Goal: Task Accomplishment & Management: Manage account settings

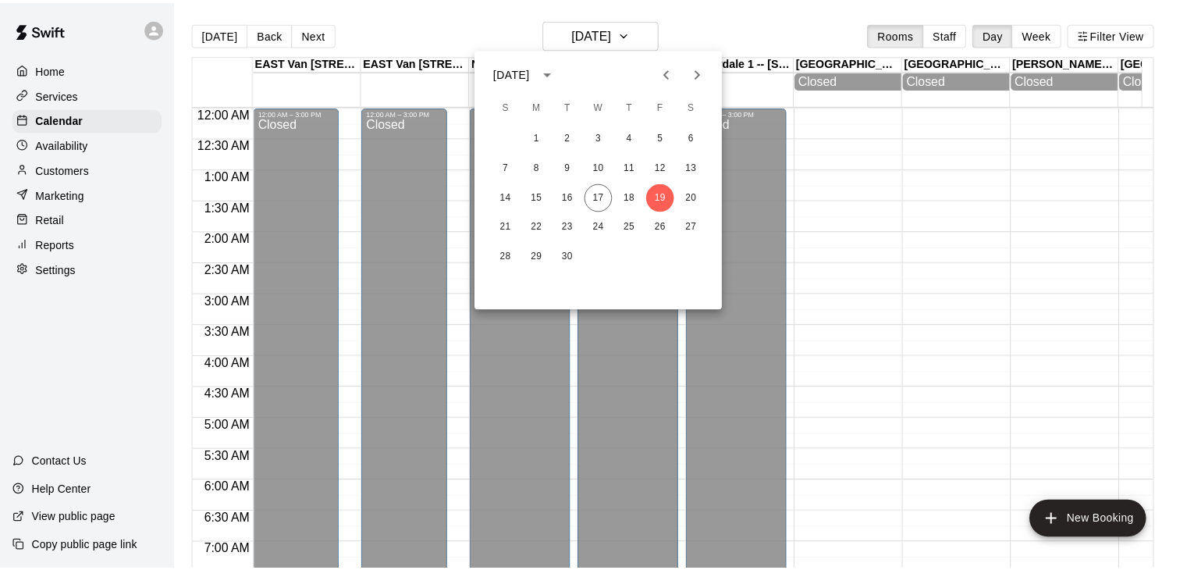
scroll to position [379, 0]
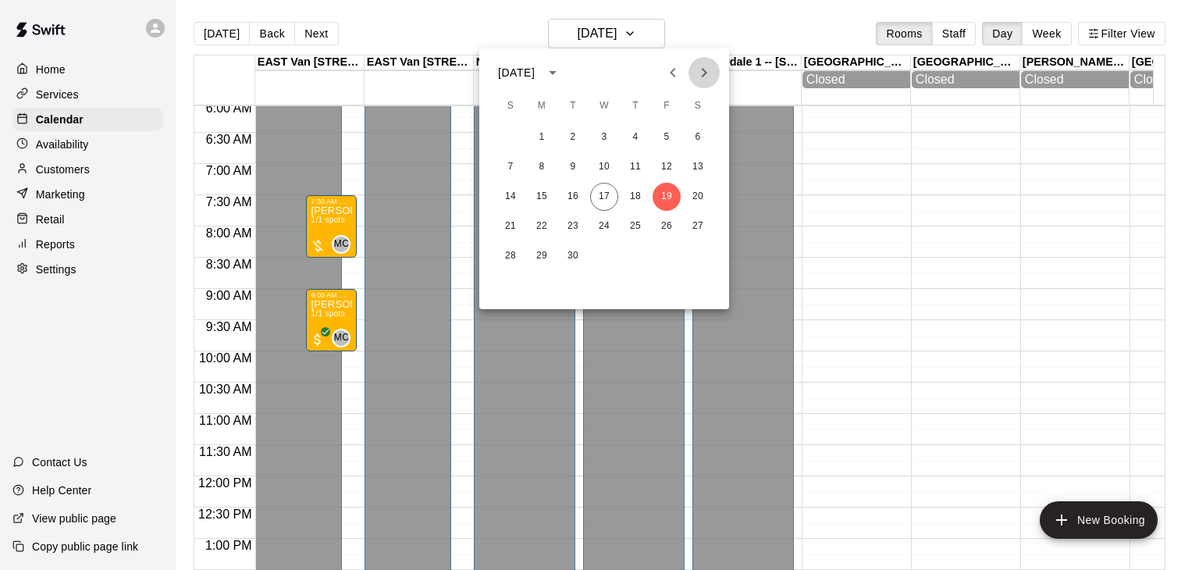
click at [704, 66] on icon "Next month" at bounding box center [704, 72] width 19 height 19
click at [666, 199] on button "17" at bounding box center [666, 197] width 28 height 28
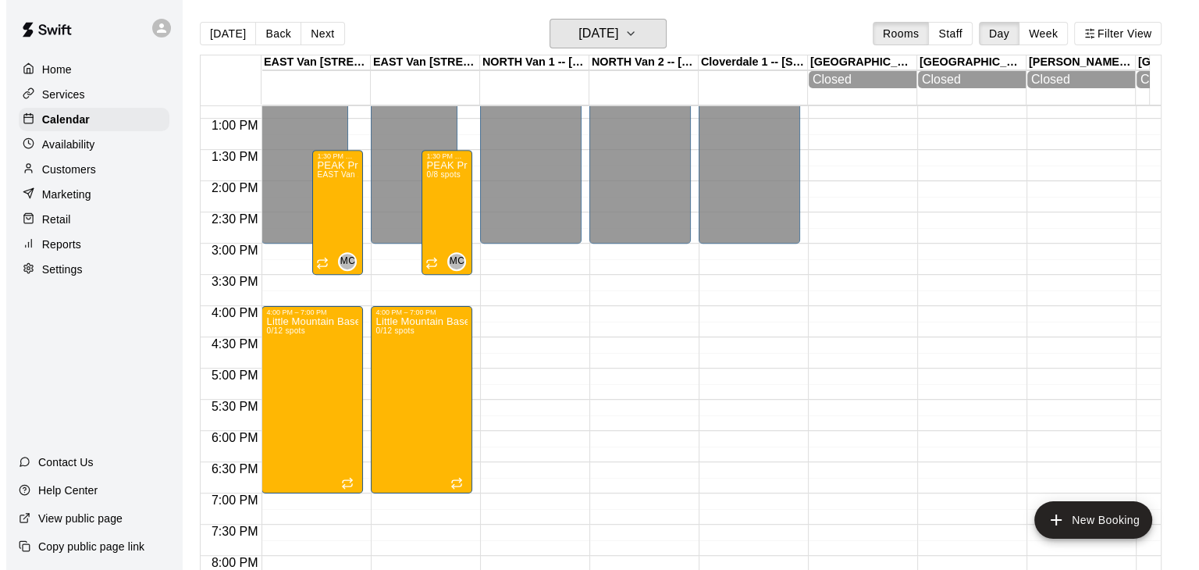
scroll to position [793, 0]
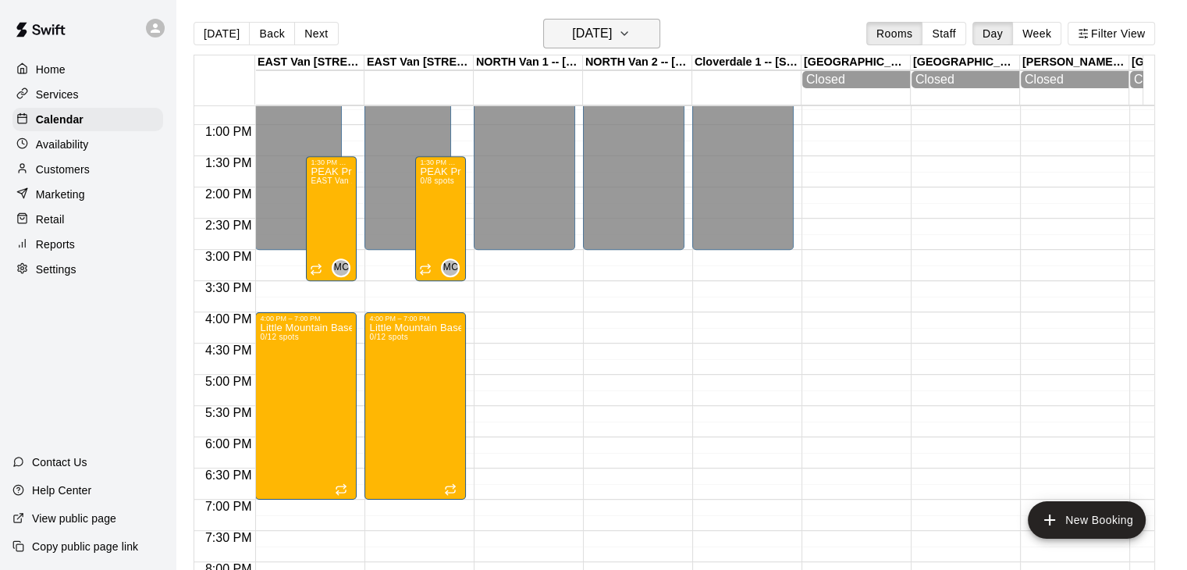
click at [631, 31] on icon "button" at bounding box center [624, 33] width 12 height 19
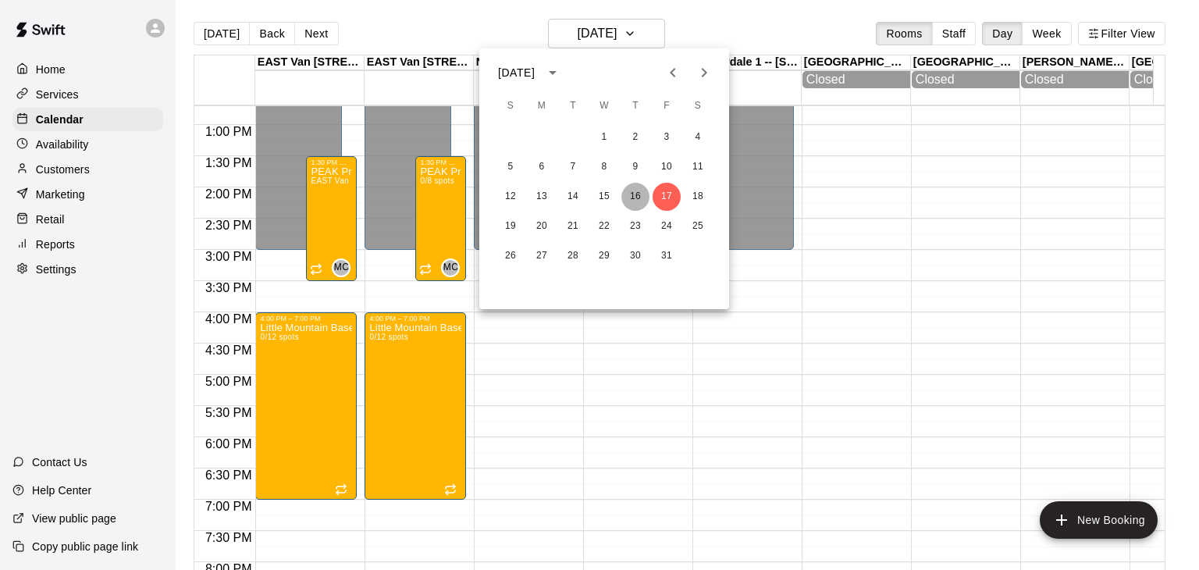
click at [643, 196] on button "16" at bounding box center [635, 197] width 28 height 28
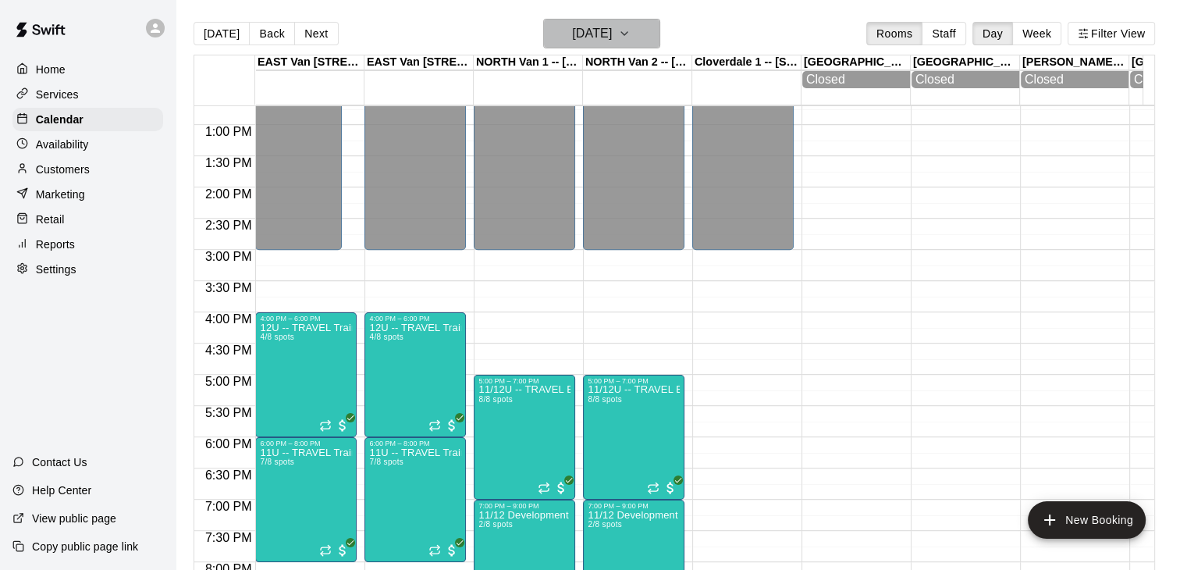
click at [631, 31] on icon "button" at bounding box center [624, 33] width 12 height 19
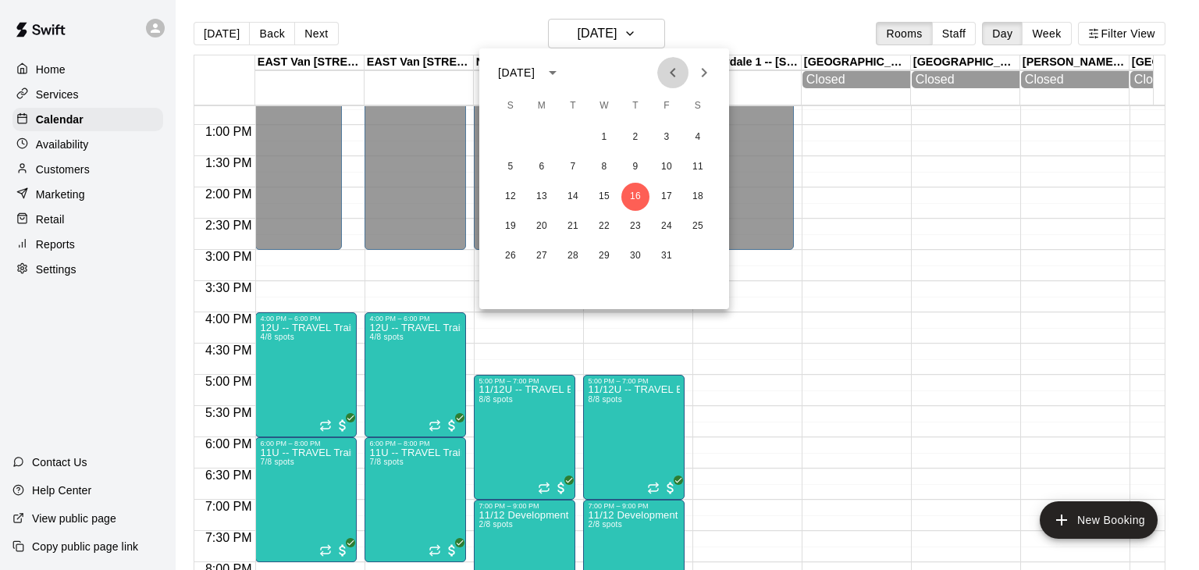
click at [674, 76] on icon "Previous month" at bounding box center [672, 72] width 5 height 9
click at [631, 194] on button "18" at bounding box center [635, 197] width 28 height 28
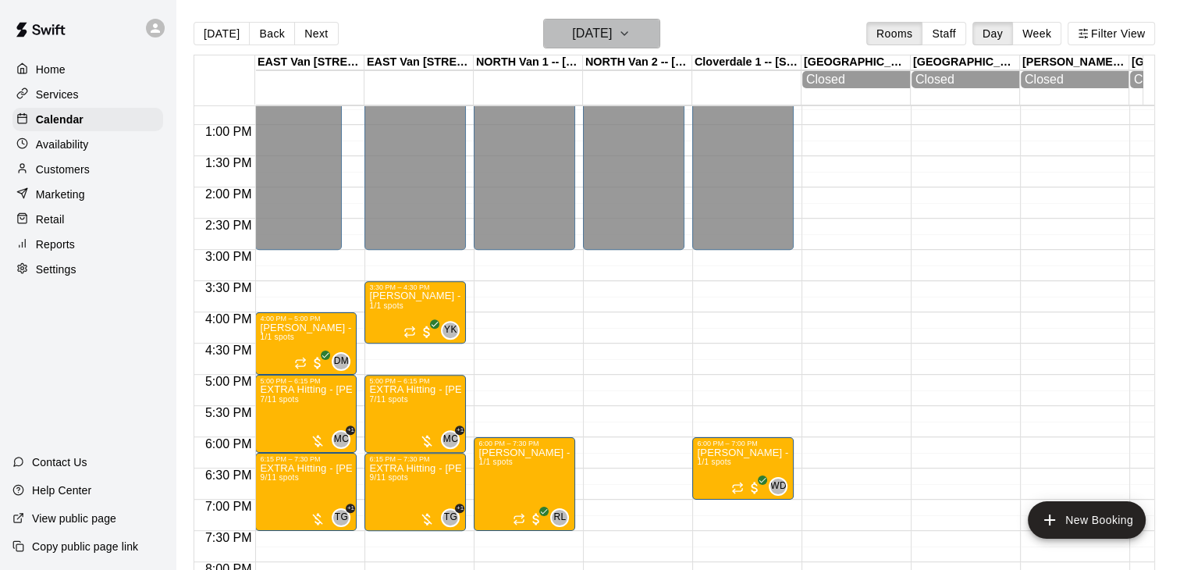
click at [631, 29] on icon "button" at bounding box center [624, 33] width 12 height 19
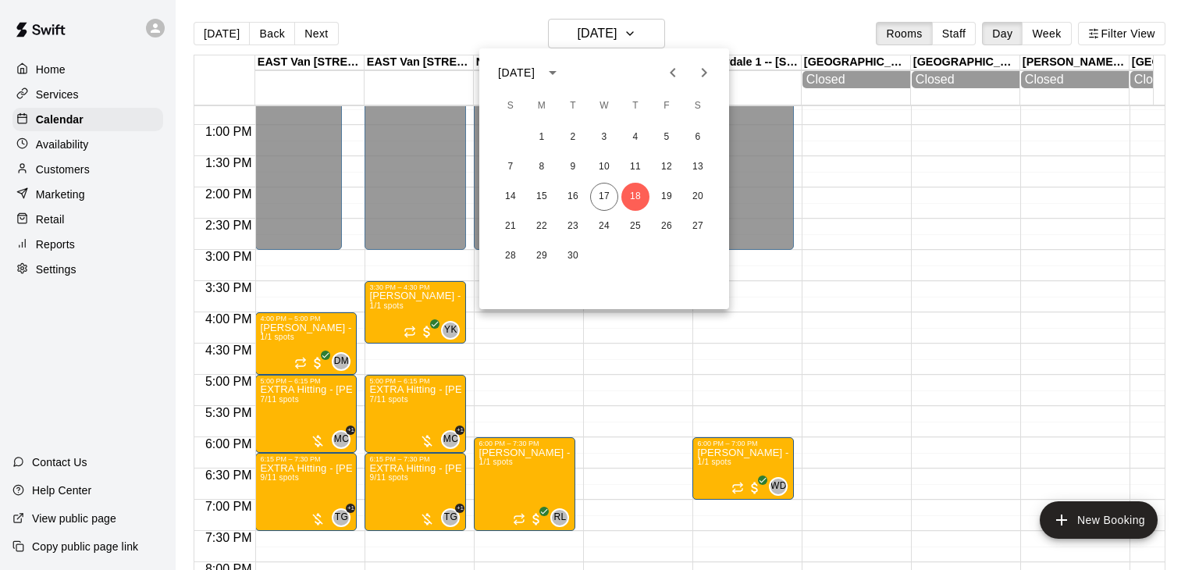
click at [706, 74] on icon "Next month" at bounding box center [704, 72] width 19 height 19
click at [514, 226] on button "19" at bounding box center [510, 226] width 28 height 28
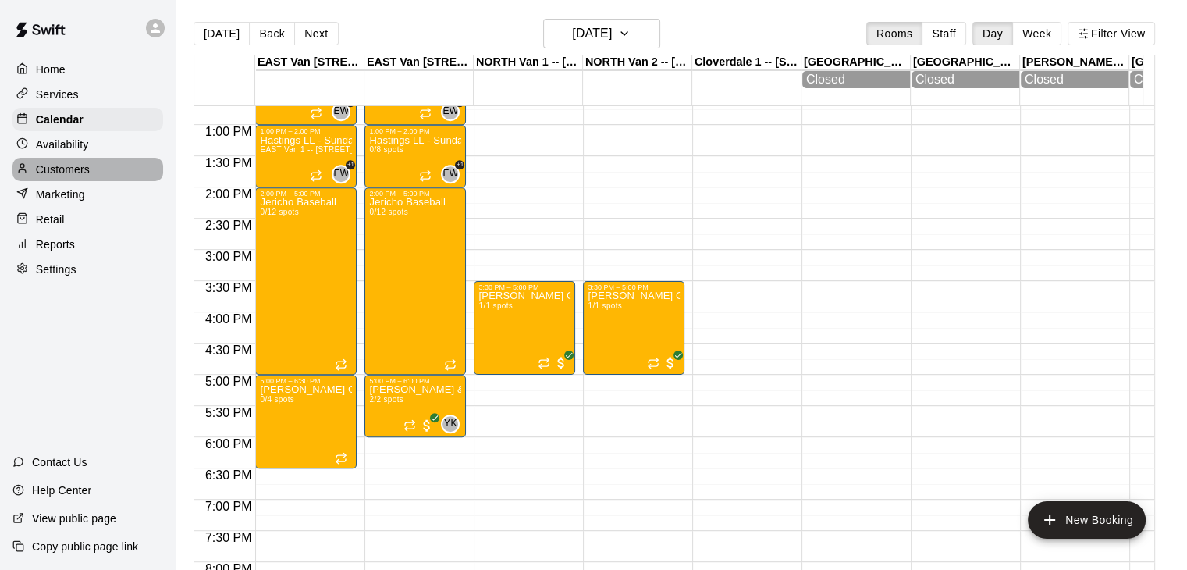
click at [92, 171] on div "Customers" at bounding box center [87, 169] width 151 height 23
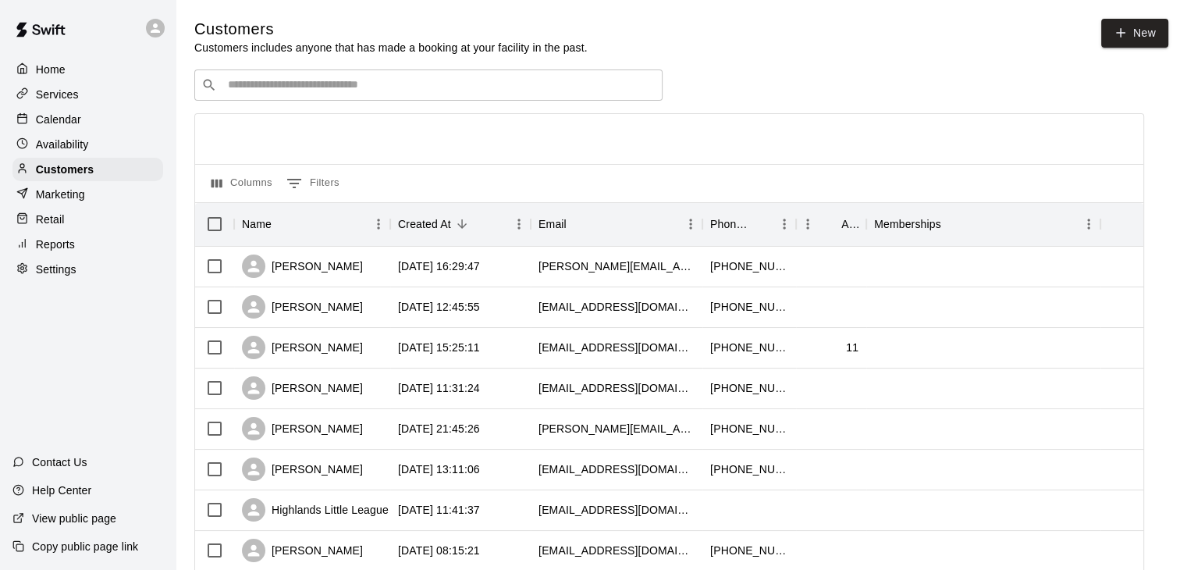
click at [381, 85] on input "Search customers by name or email" at bounding box center [439, 85] width 432 height 16
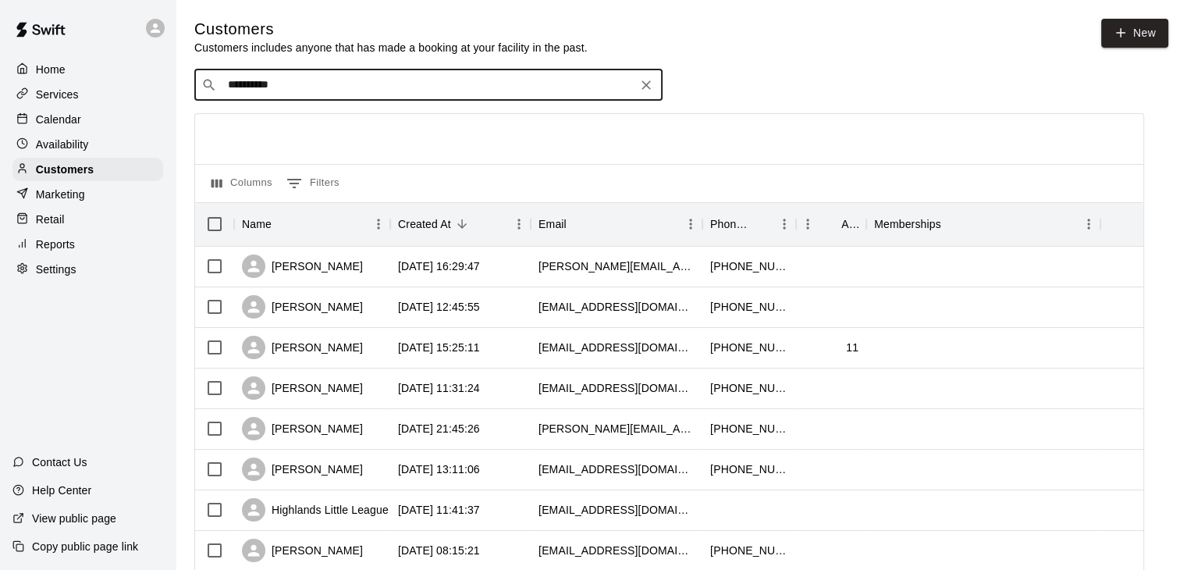
type input "**********"
click at [363, 123] on div "[PERSON_NAME] [PERSON_NAME][EMAIL_ADDRESS][DOMAIN_NAME]" at bounding box center [444, 129] width 412 height 34
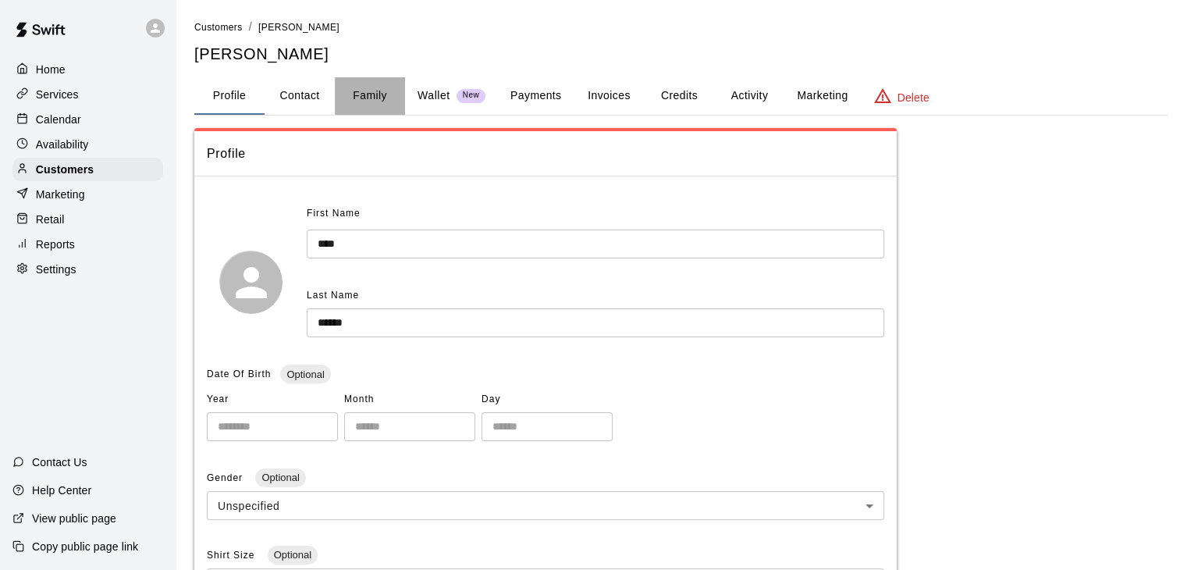
click at [371, 96] on button "Family" at bounding box center [370, 95] width 70 height 37
click at [94, 113] on div "Calendar" at bounding box center [87, 119] width 151 height 23
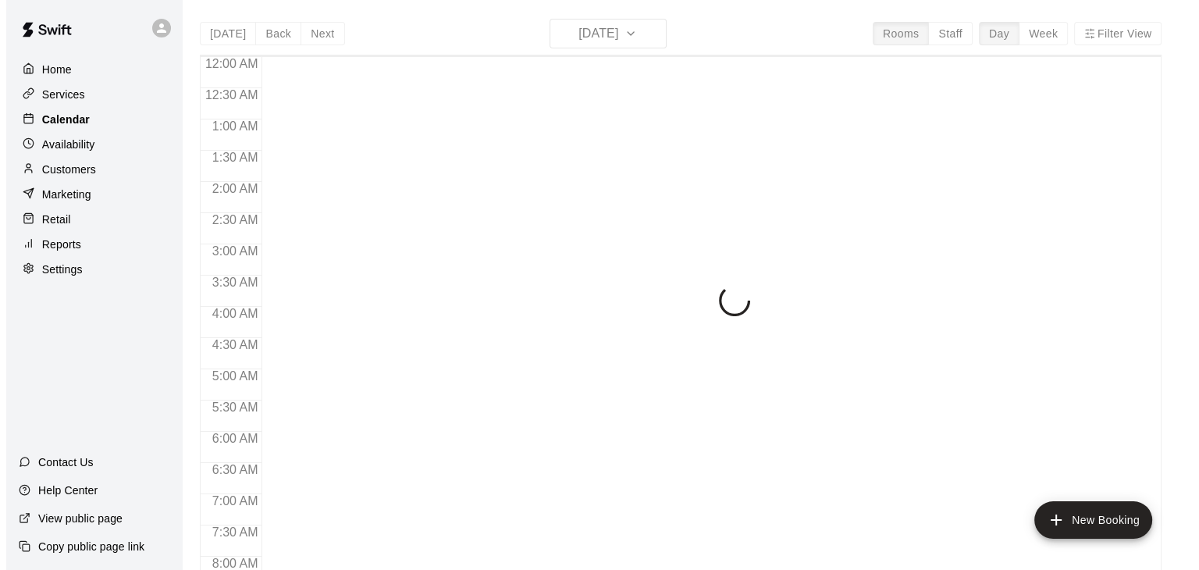
scroll to position [967, 0]
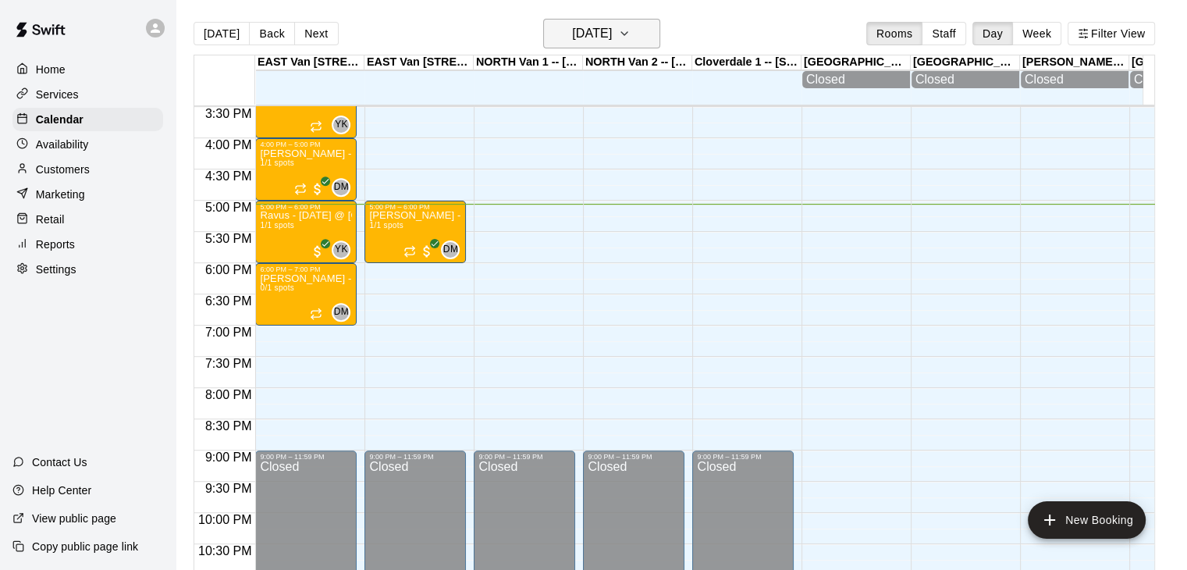
click at [631, 36] on icon "button" at bounding box center [624, 33] width 12 height 19
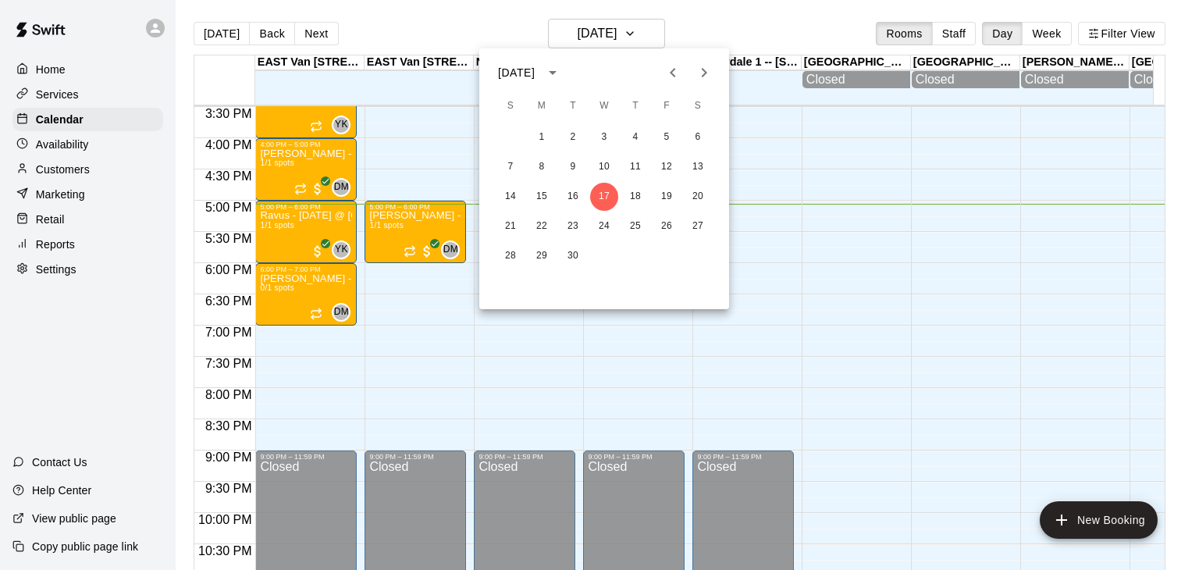
click at [698, 67] on icon "Next month" at bounding box center [704, 72] width 19 height 19
click at [698, 167] on button "11" at bounding box center [698, 167] width 28 height 28
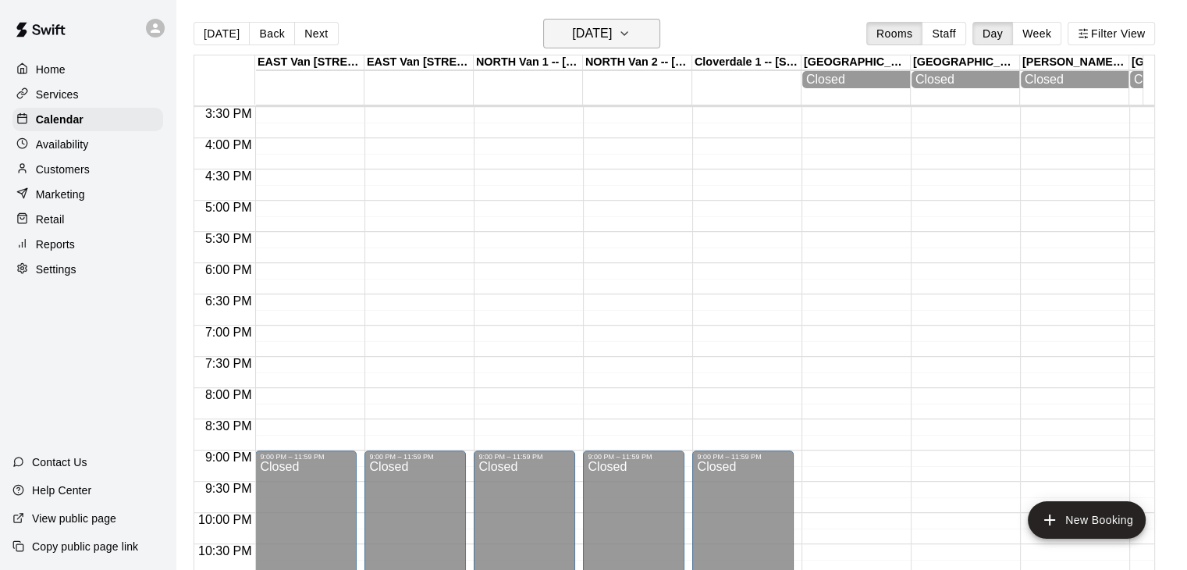
click at [660, 34] on button "Saturday Oct 11" at bounding box center [601, 34] width 117 height 30
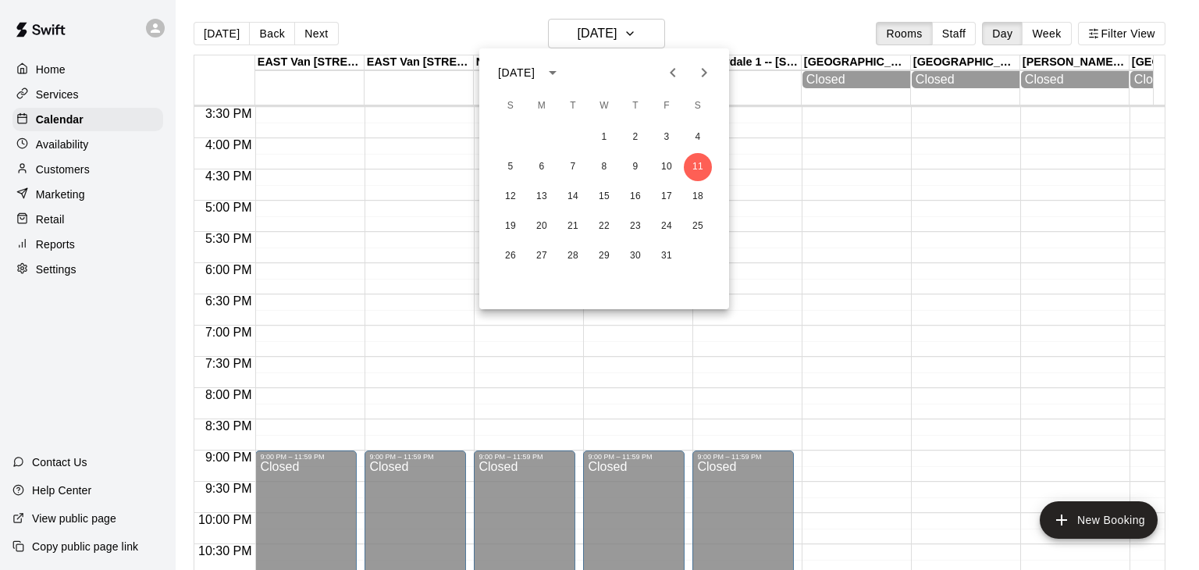
click at [702, 81] on icon "Next month" at bounding box center [704, 72] width 19 height 19
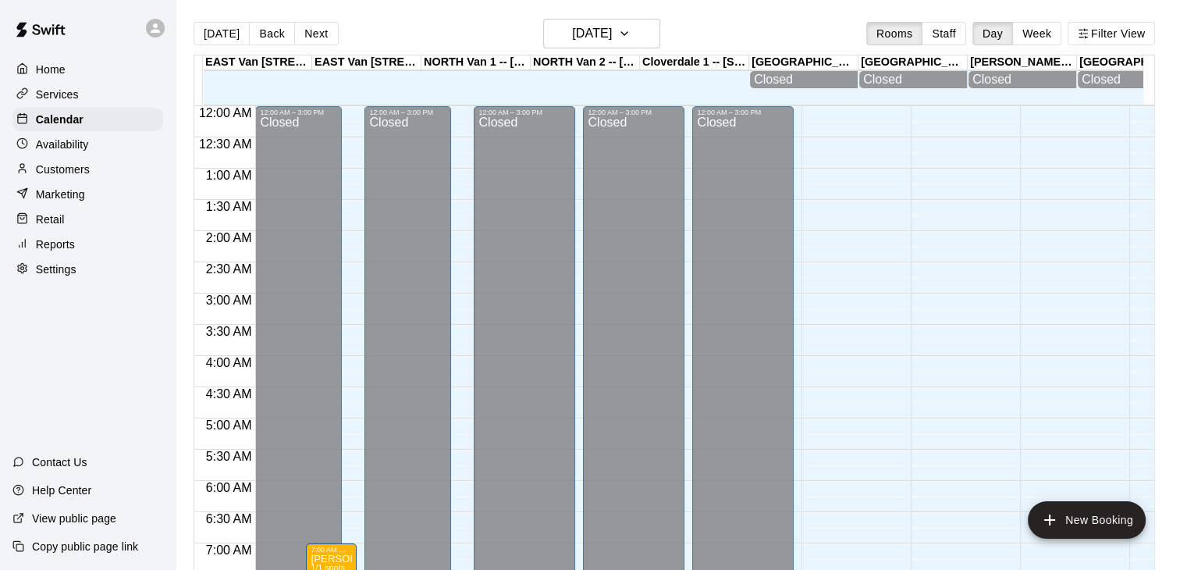
scroll to position [967, 0]
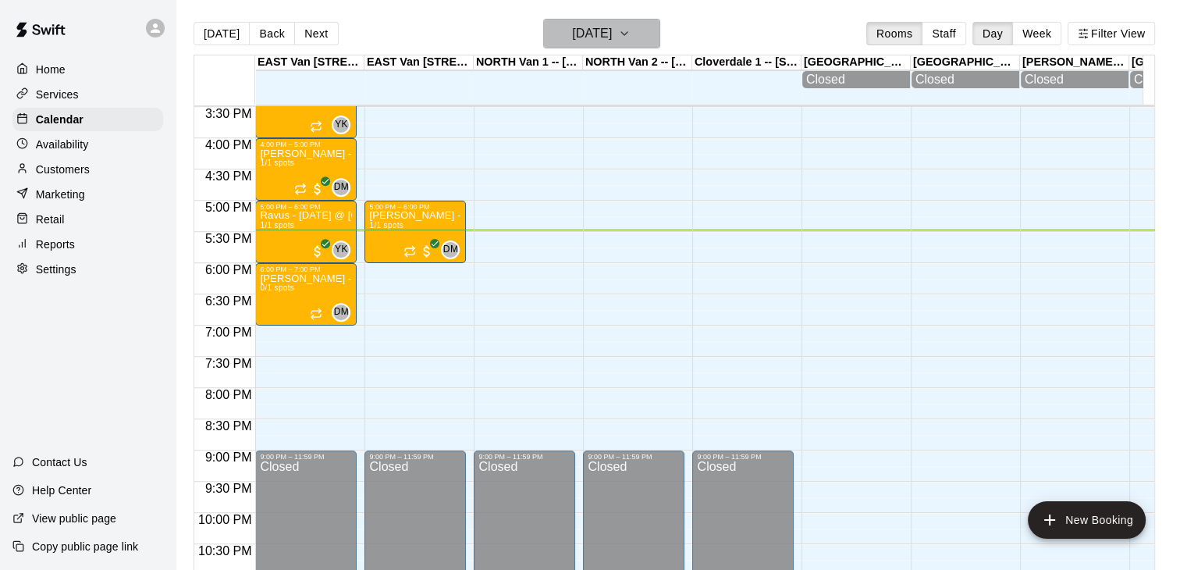
click at [631, 26] on icon "button" at bounding box center [624, 33] width 12 height 19
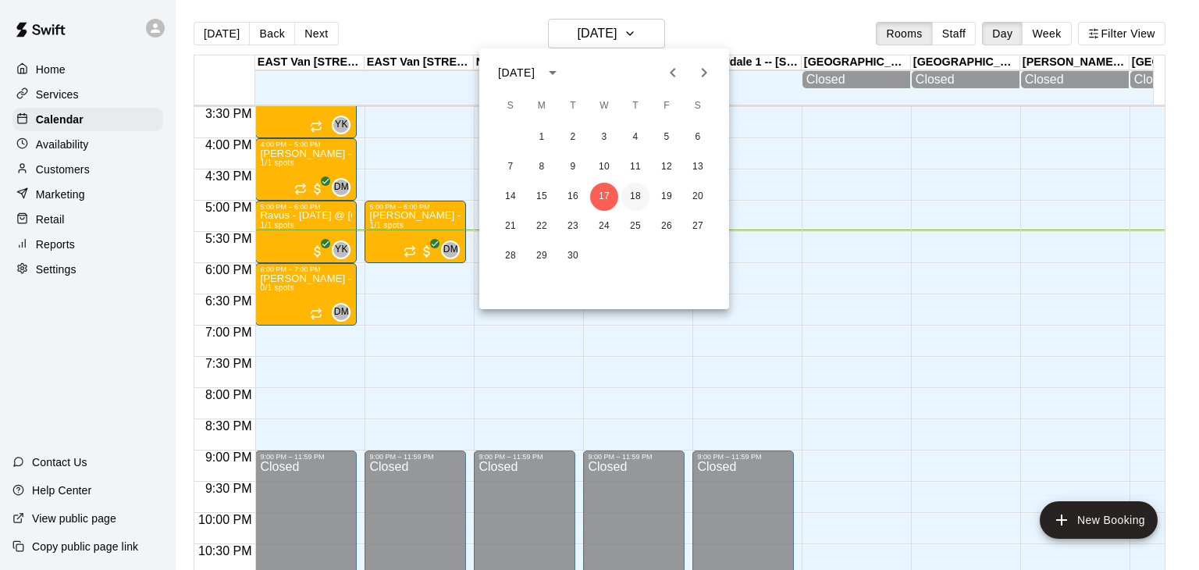
click at [640, 202] on button "18" at bounding box center [635, 197] width 28 height 28
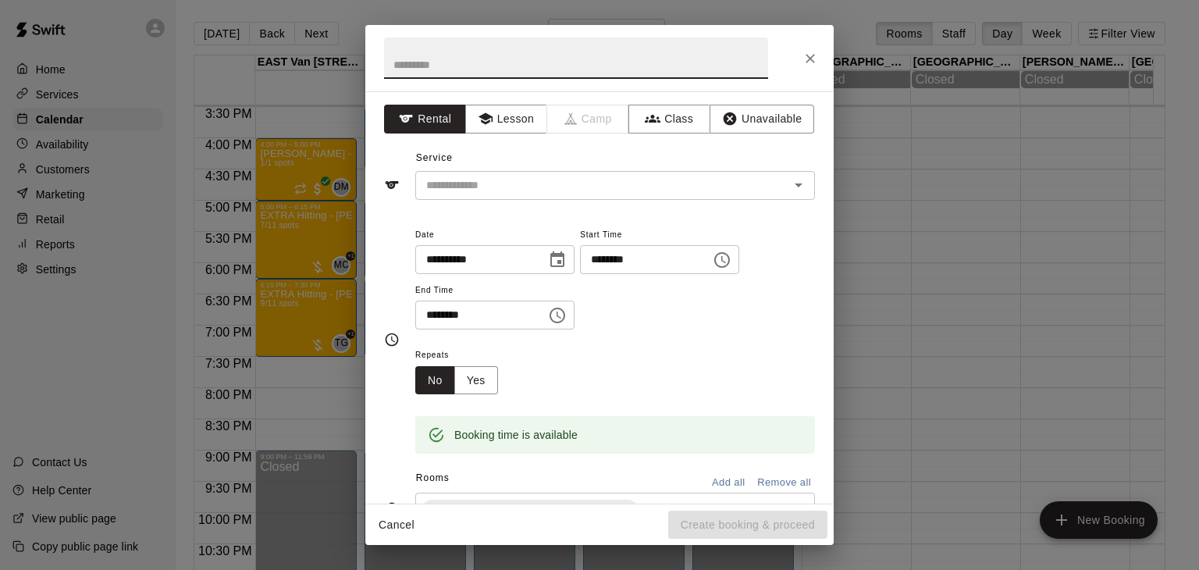
click at [807, 59] on icon "Close" at bounding box center [810, 59] width 16 height 16
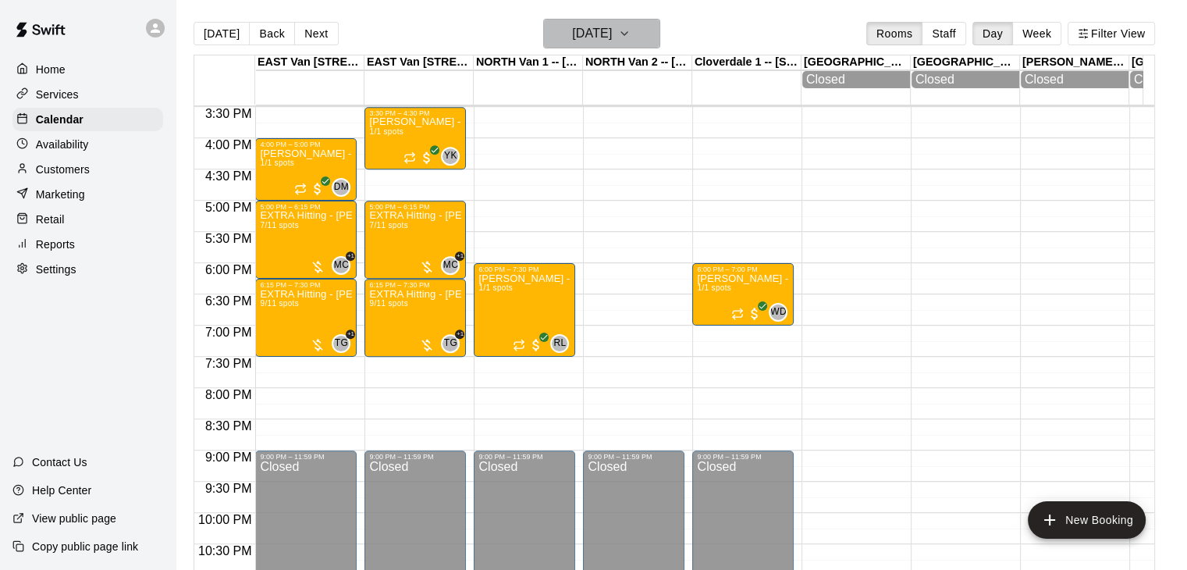
click at [631, 32] on icon "button" at bounding box center [624, 33] width 12 height 19
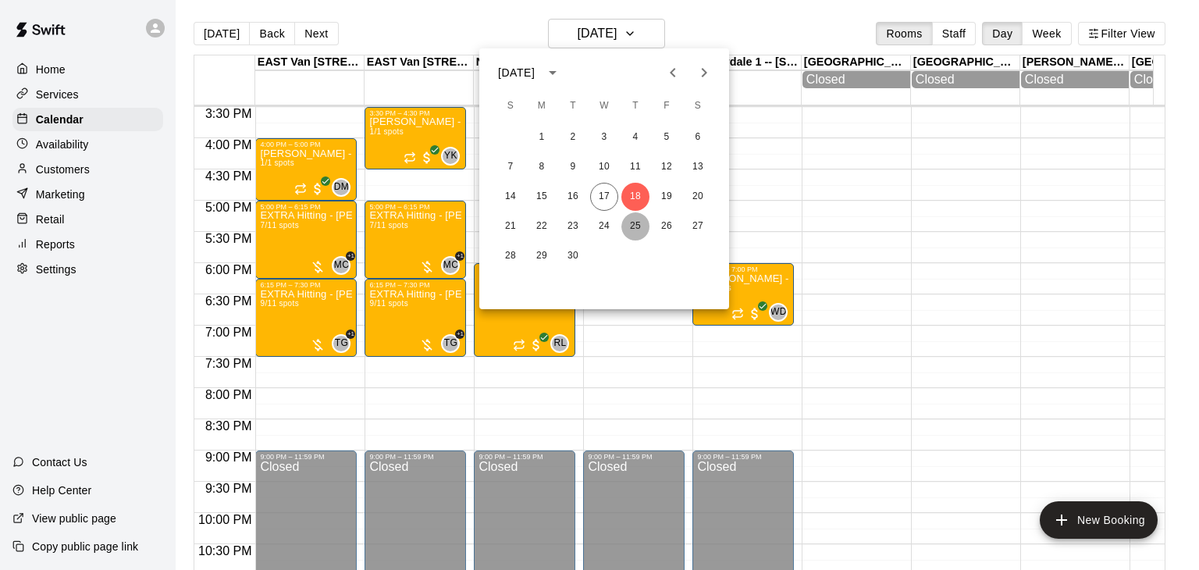
click at [634, 221] on button "25" at bounding box center [635, 226] width 28 height 28
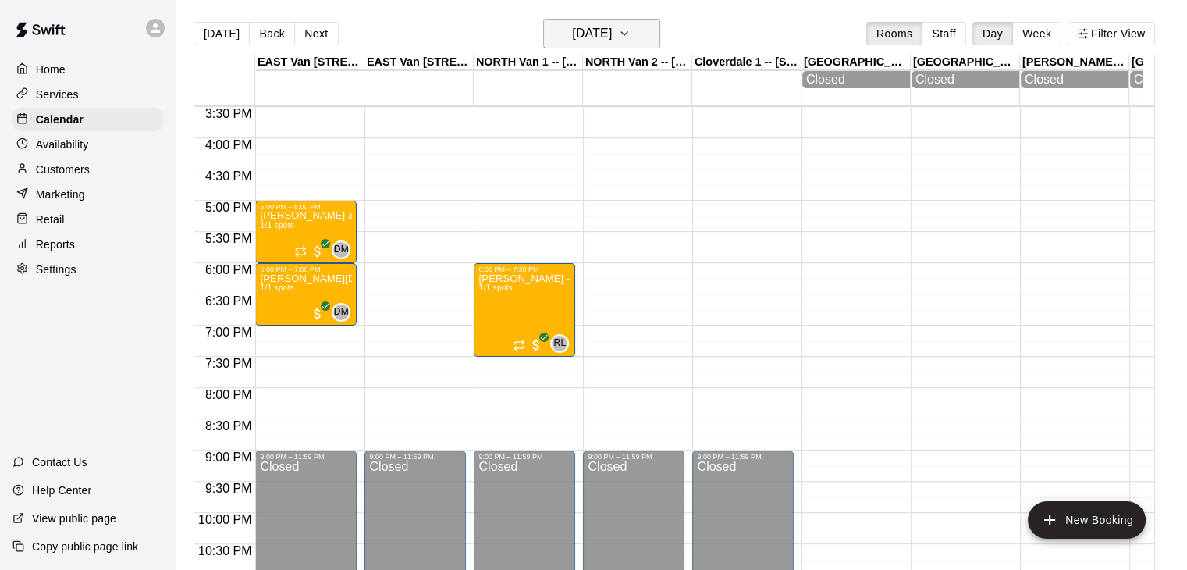
click at [631, 30] on icon "button" at bounding box center [624, 33] width 12 height 19
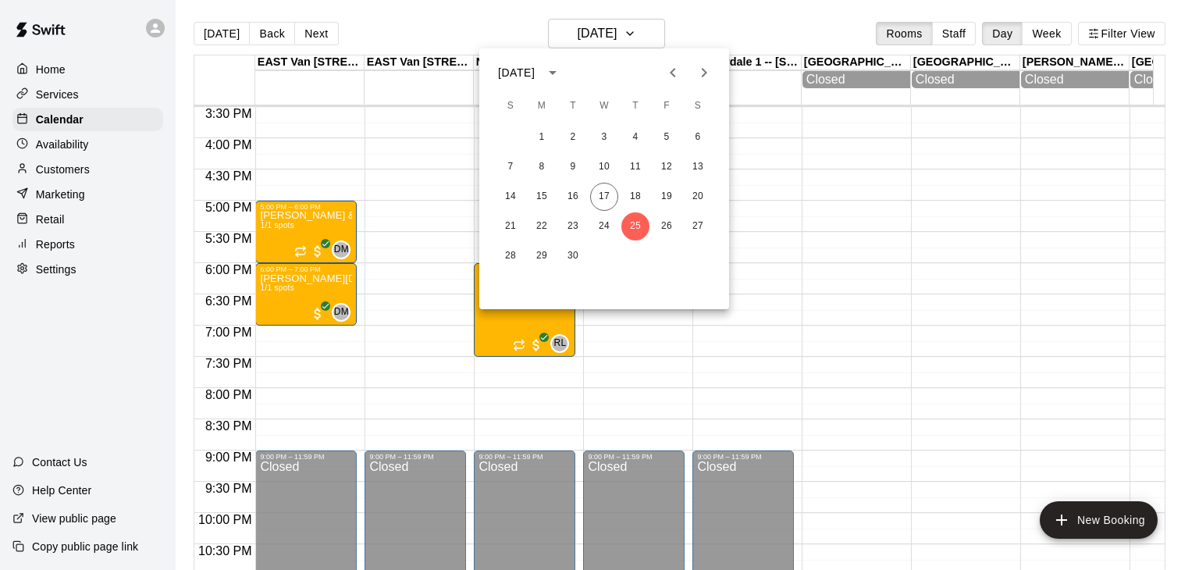
click at [704, 72] on icon "Next month" at bounding box center [704, 72] width 5 height 9
click at [636, 138] on button "2" at bounding box center [635, 137] width 28 height 28
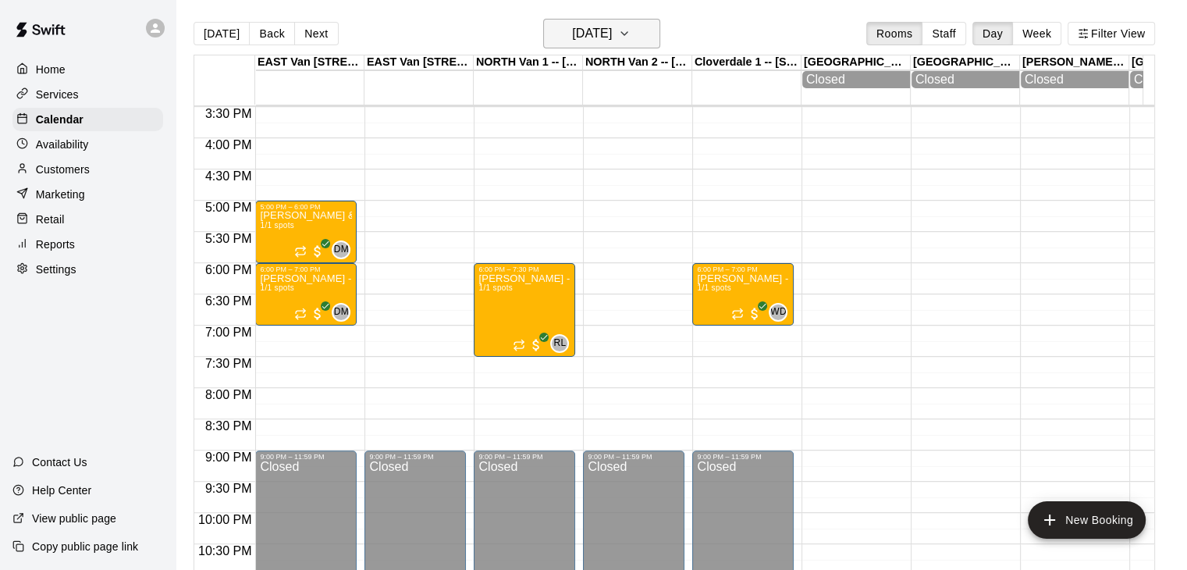
click at [631, 39] on icon "button" at bounding box center [624, 33] width 12 height 19
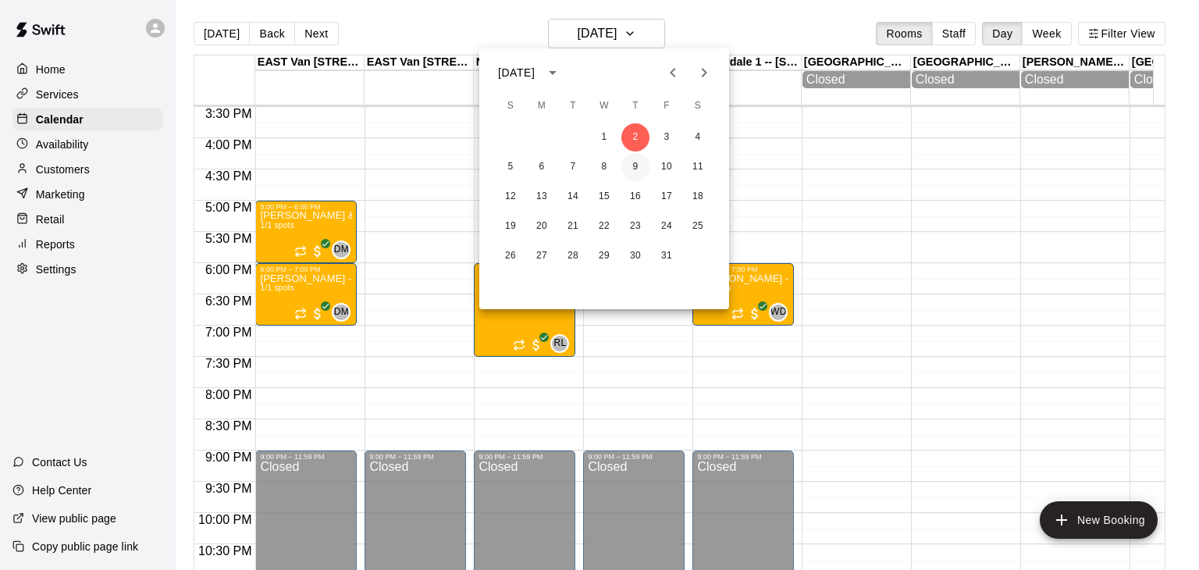
click at [631, 169] on button "9" at bounding box center [635, 167] width 28 height 28
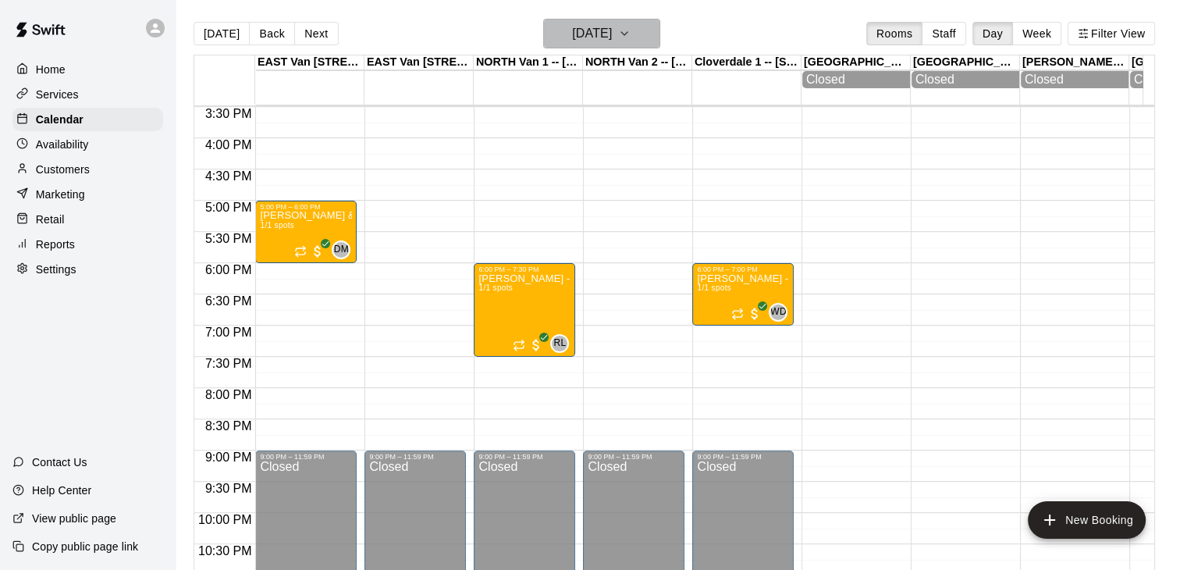
click at [631, 31] on icon "button" at bounding box center [624, 33] width 12 height 19
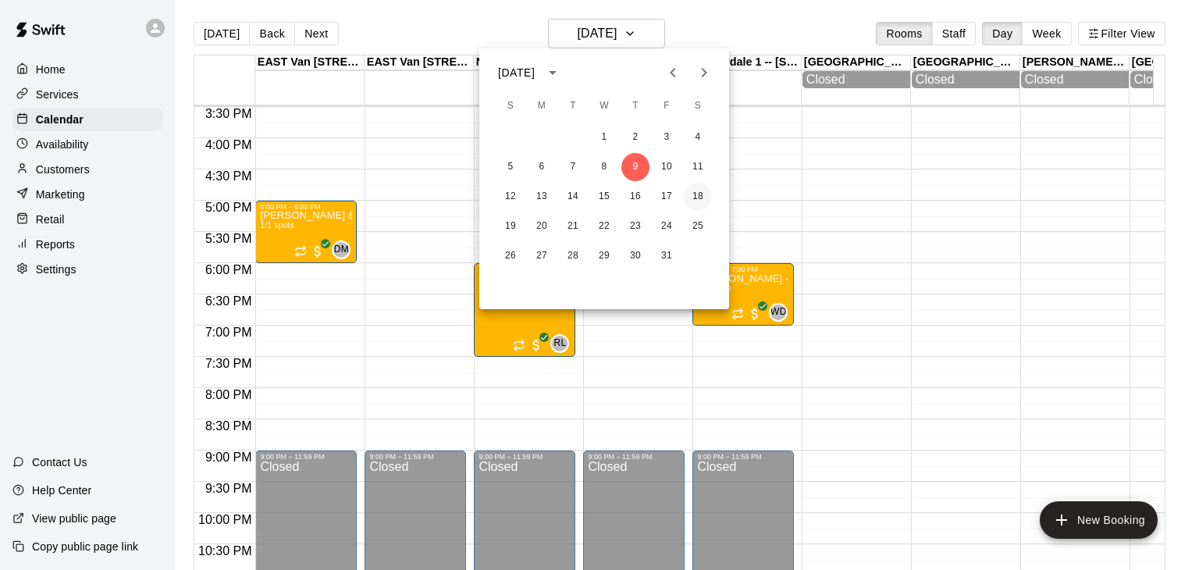
click at [696, 198] on button "18" at bounding box center [698, 197] width 28 height 28
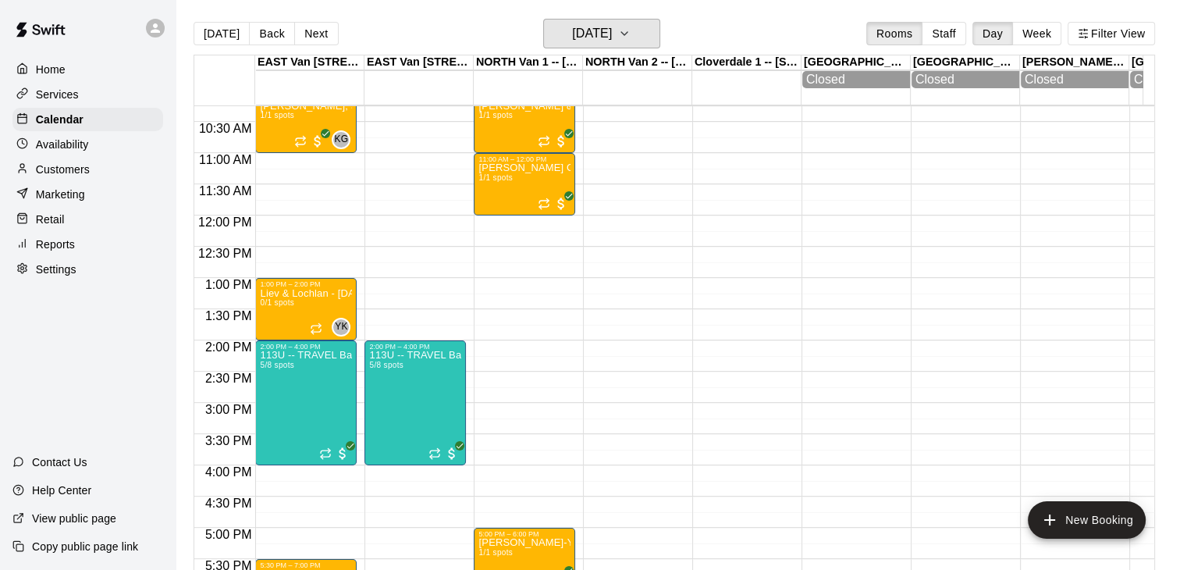
scroll to position [618, 0]
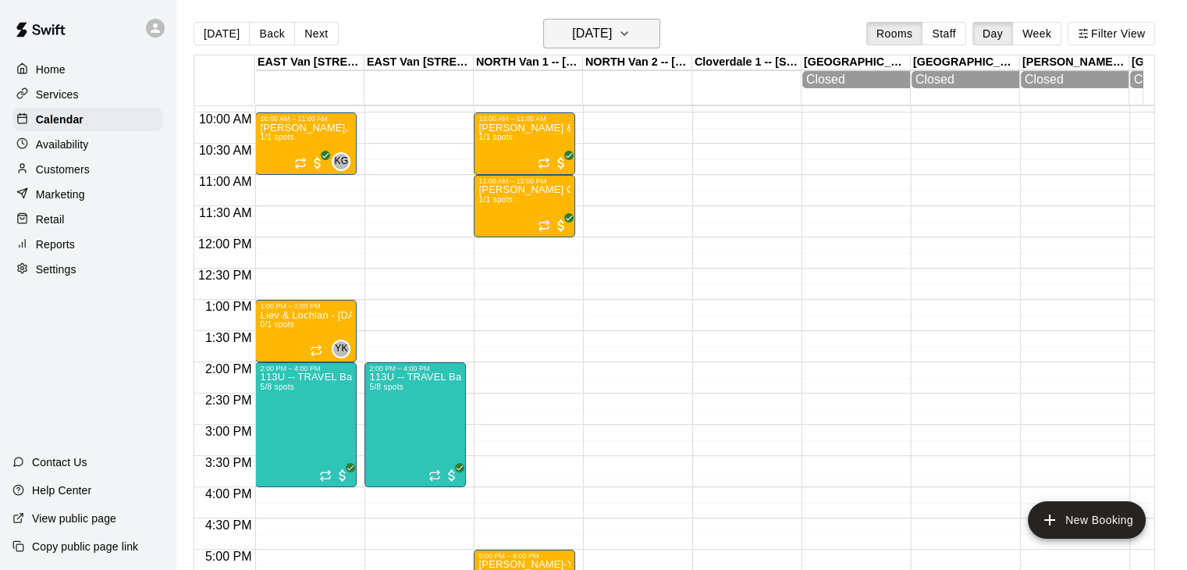
click at [660, 38] on button "Saturday Oct 18" at bounding box center [601, 34] width 117 height 30
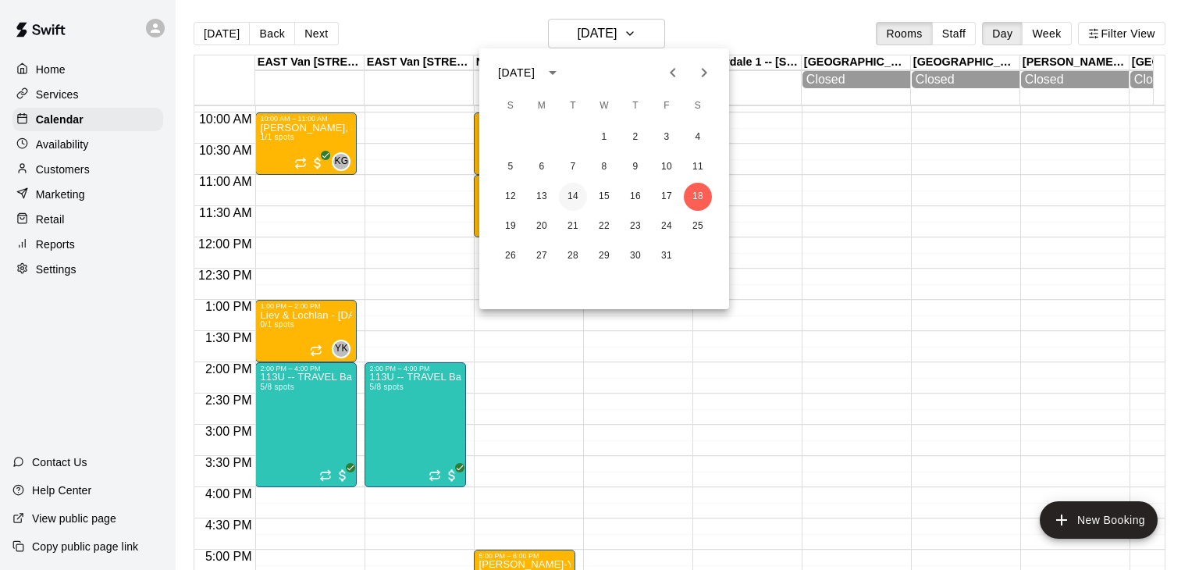
click at [568, 194] on button "14" at bounding box center [573, 197] width 28 height 28
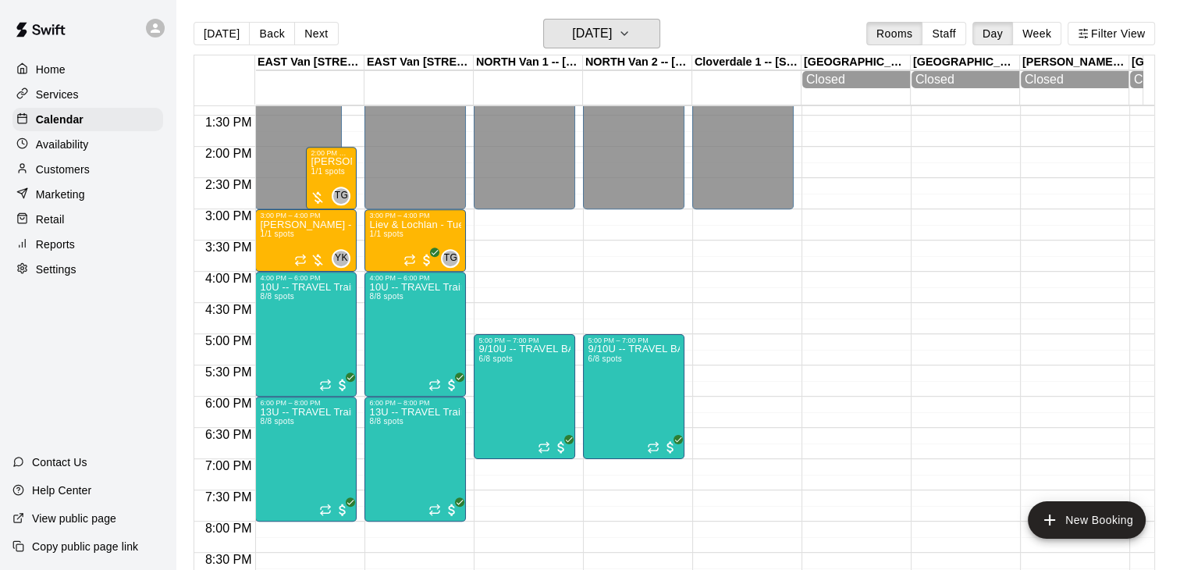
scroll to position [836, 0]
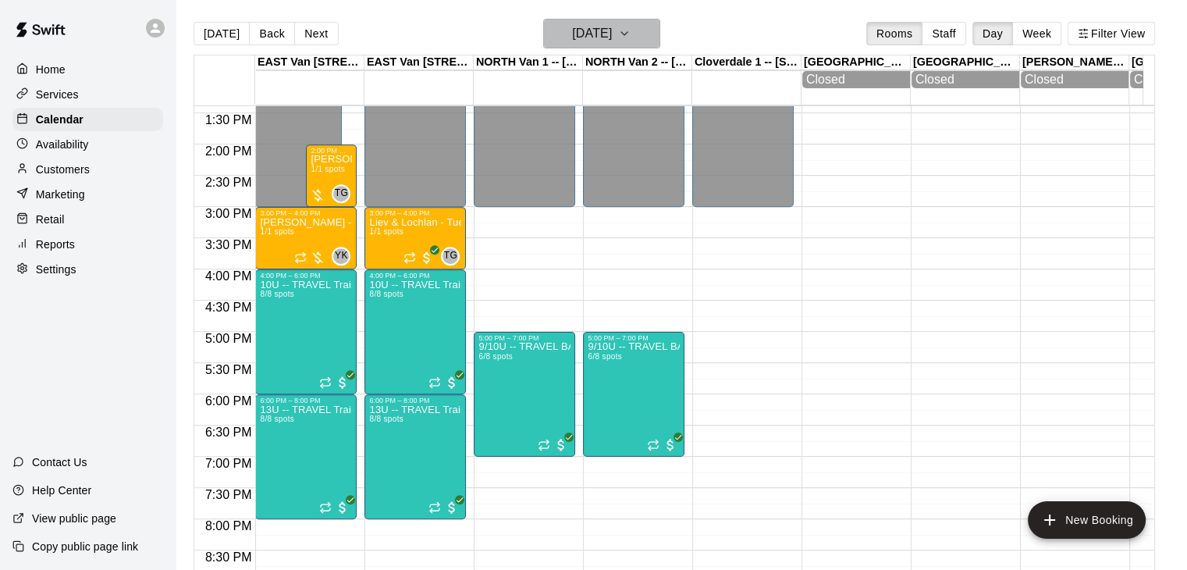
click at [631, 31] on icon "button" at bounding box center [624, 33] width 12 height 19
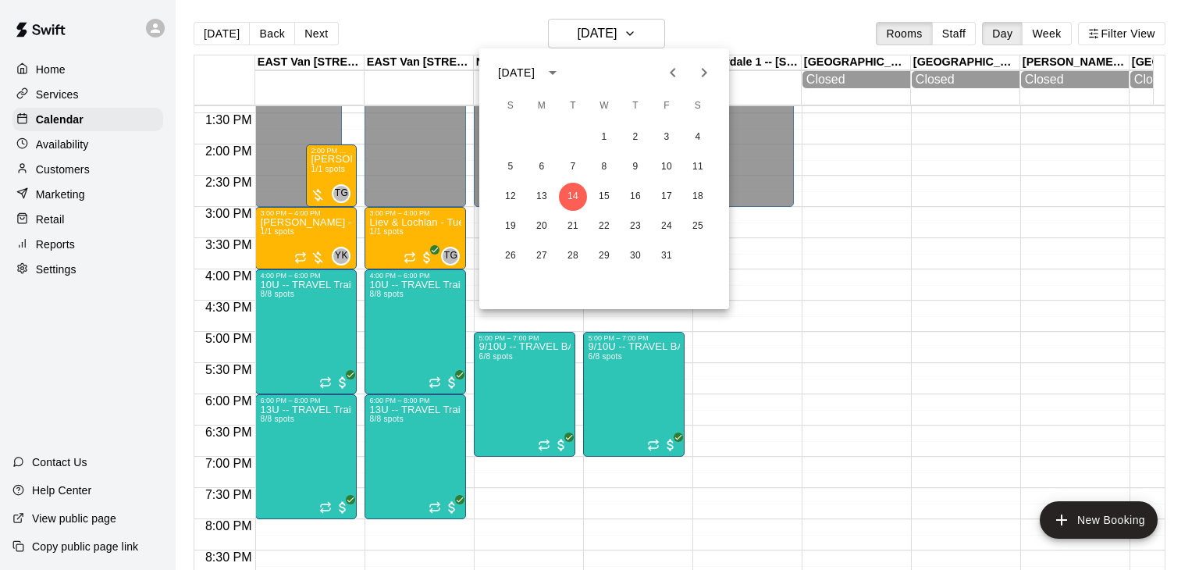
click at [663, 69] on icon "Previous month" at bounding box center [672, 72] width 19 height 19
click at [541, 234] on button "22" at bounding box center [542, 226] width 28 height 28
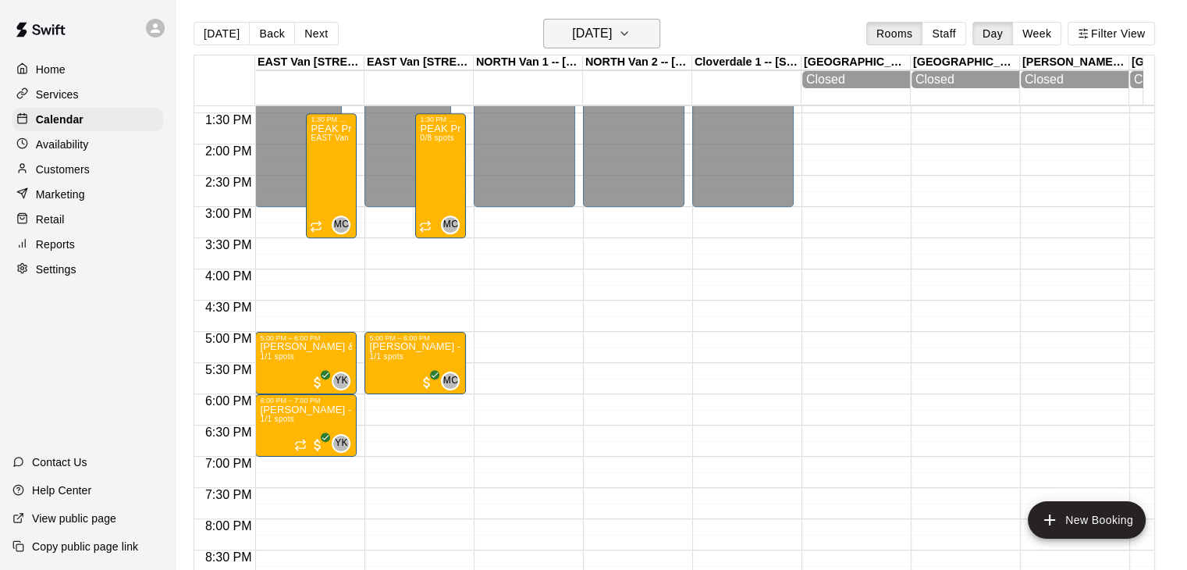
click at [627, 33] on icon "button" at bounding box center [624, 33] width 6 height 3
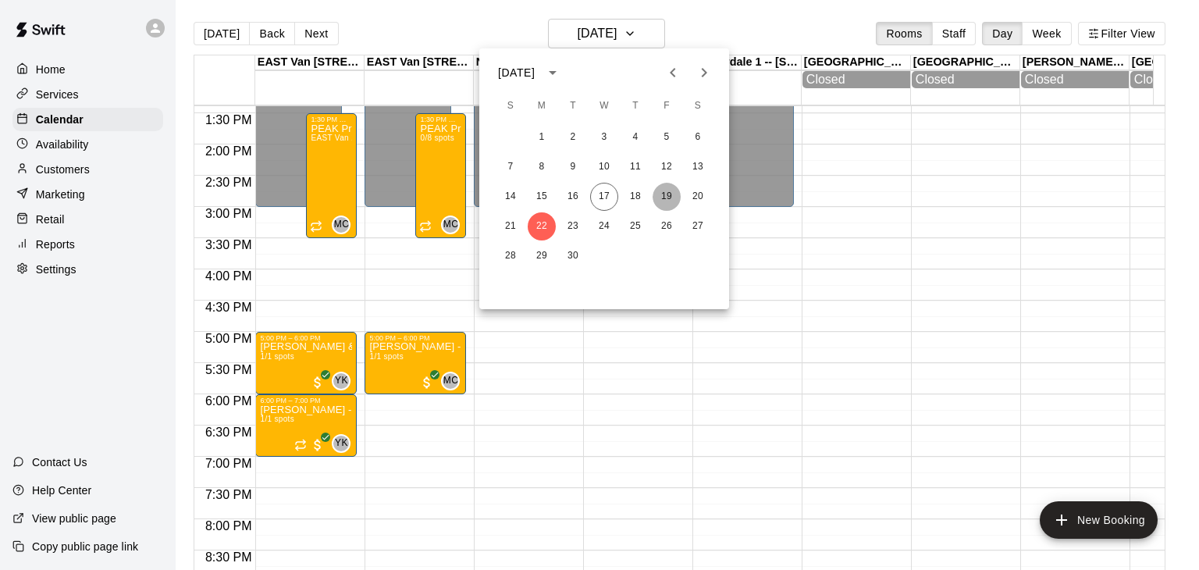
click at [666, 190] on button "19" at bounding box center [666, 197] width 28 height 28
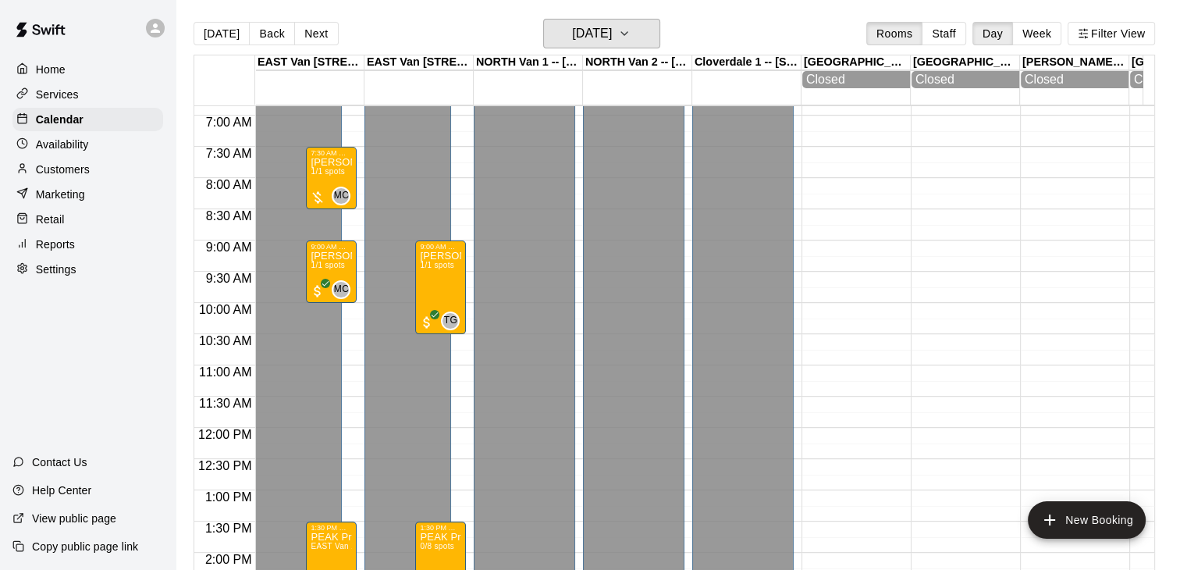
scroll to position [423, 0]
